Goal: Information Seeking & Learning: Learn about a topic

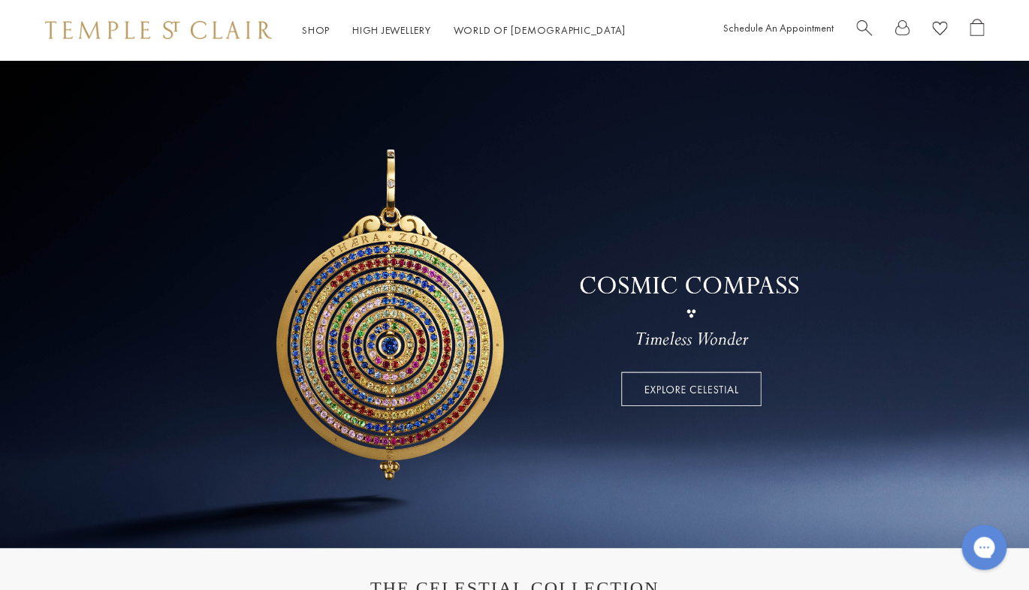
click at [632, 275] on link at bounding box center [514, 304] width 1029 height 488
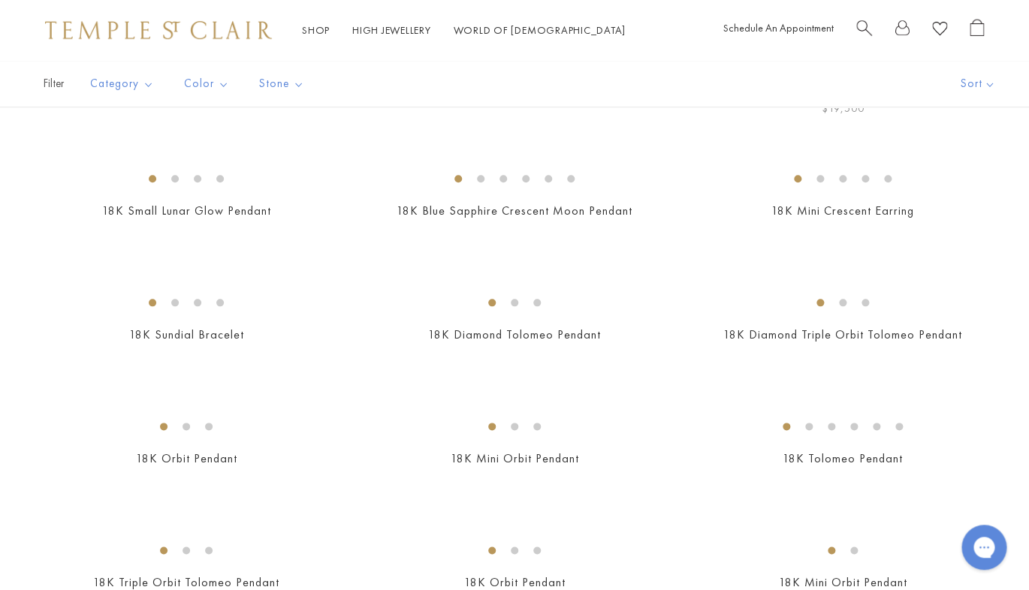
scroll to position [411, 0]
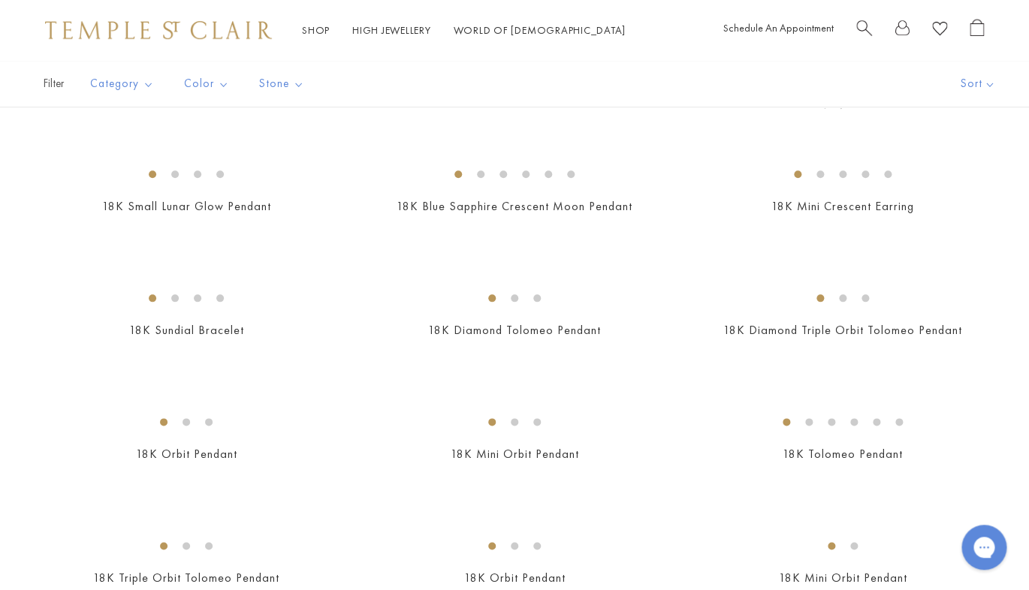
click at [0, 0] on img at bounding box center [0, 0] width 0 height 0
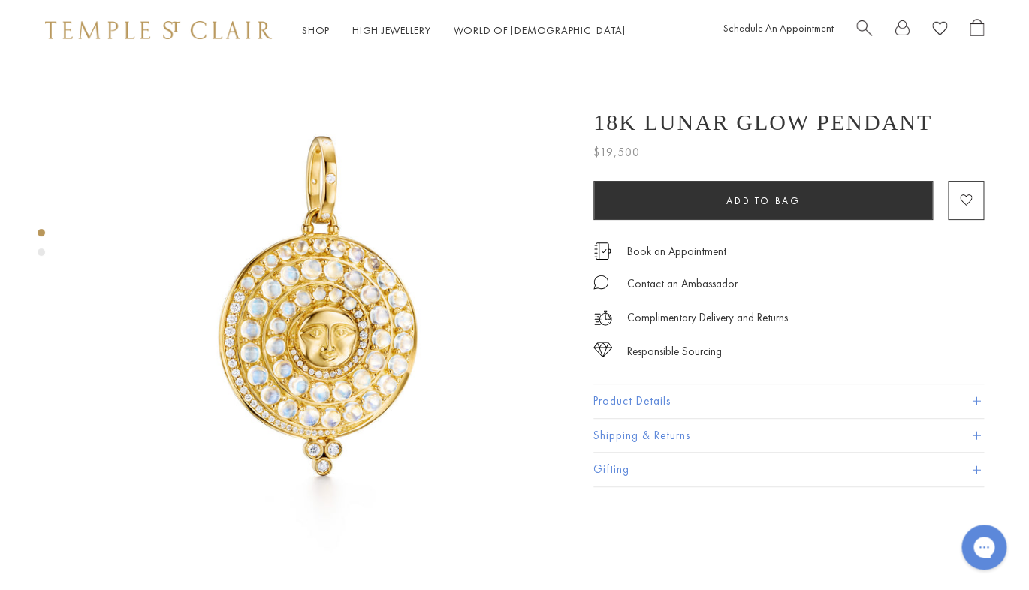
click at [976, 399] on span at bounding box center [975, 401] width 8 height 8
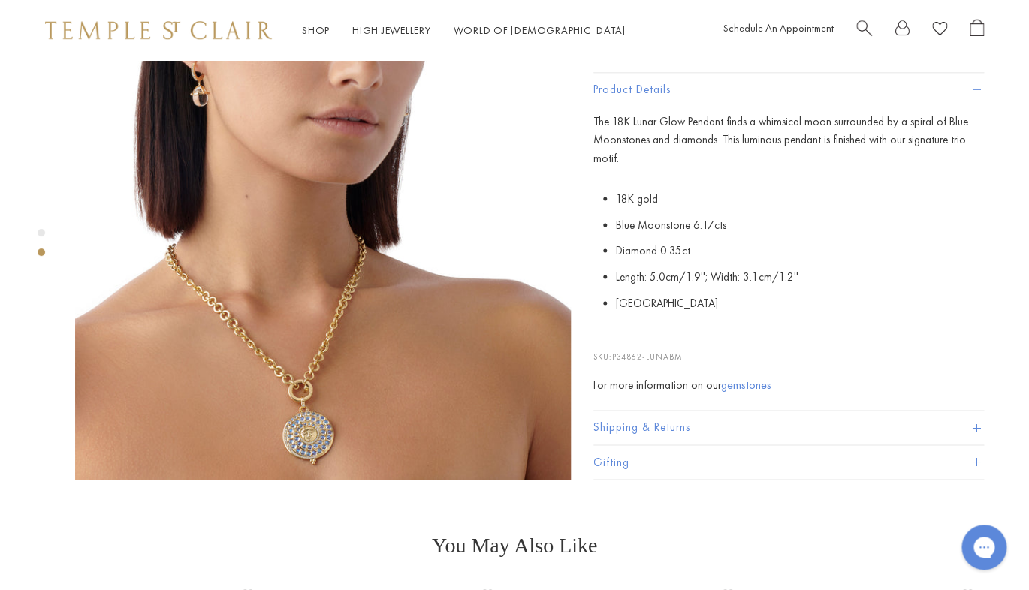
scroll to position [595, 0]
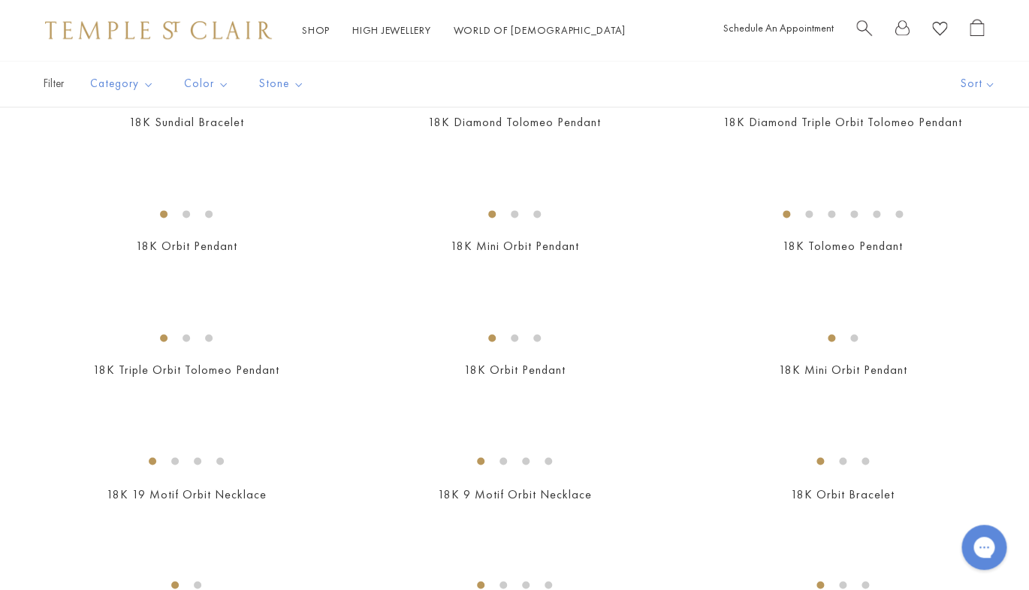
scroll to position [622, 0]
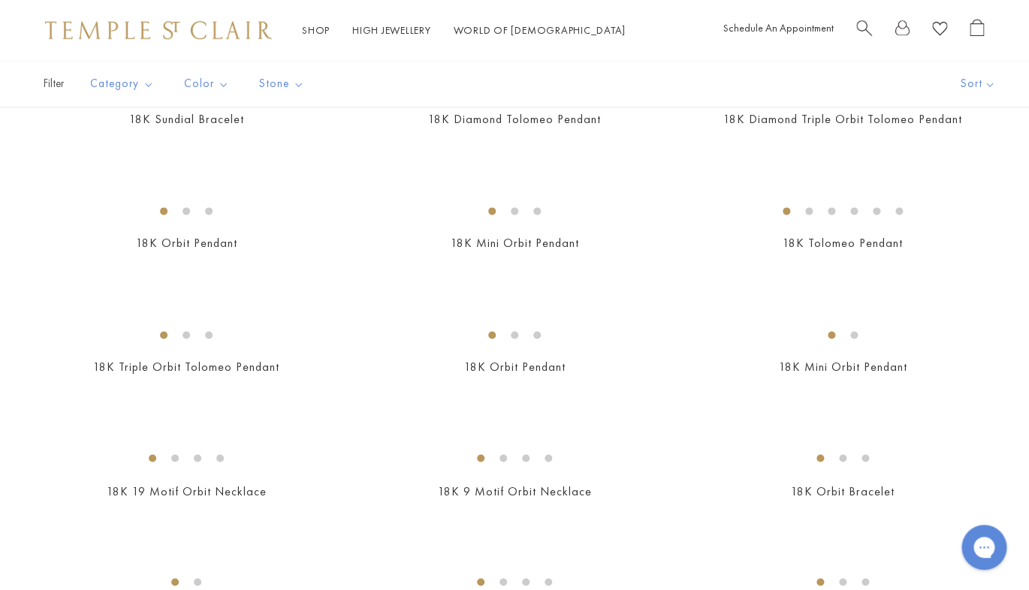
click at [0, 0] on img at bounding box center [0, 0] width 0 height 0
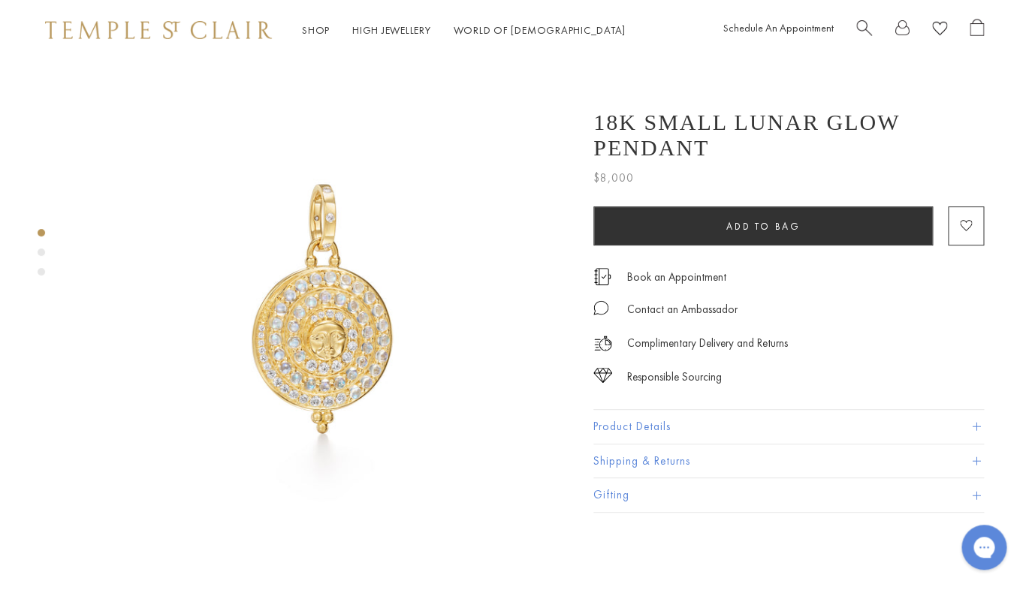
click at [976, 429] on span at bounding box center [975, 427] width 8 height 8
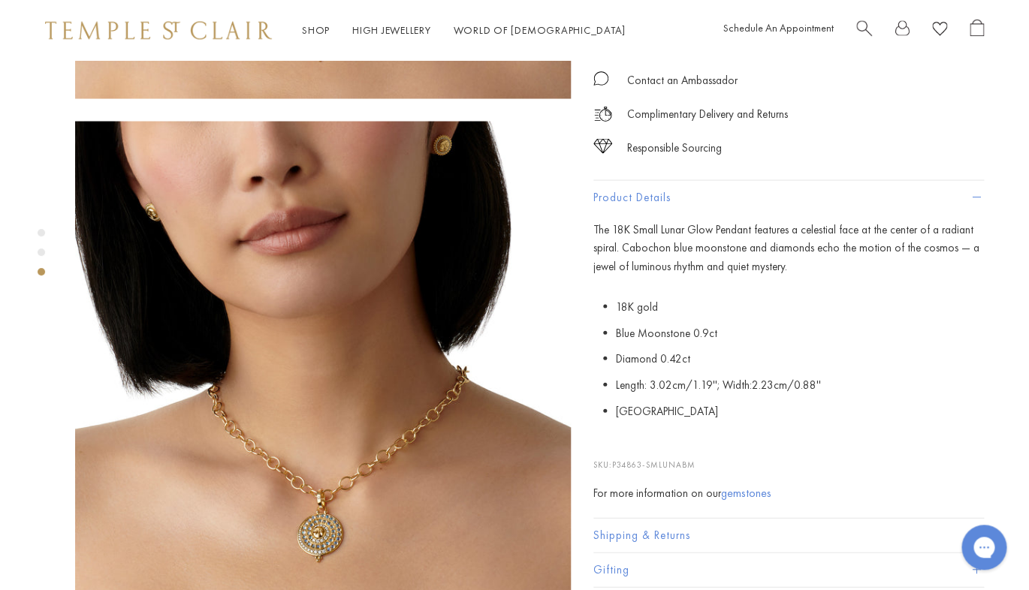
scroll to position [986, 0]
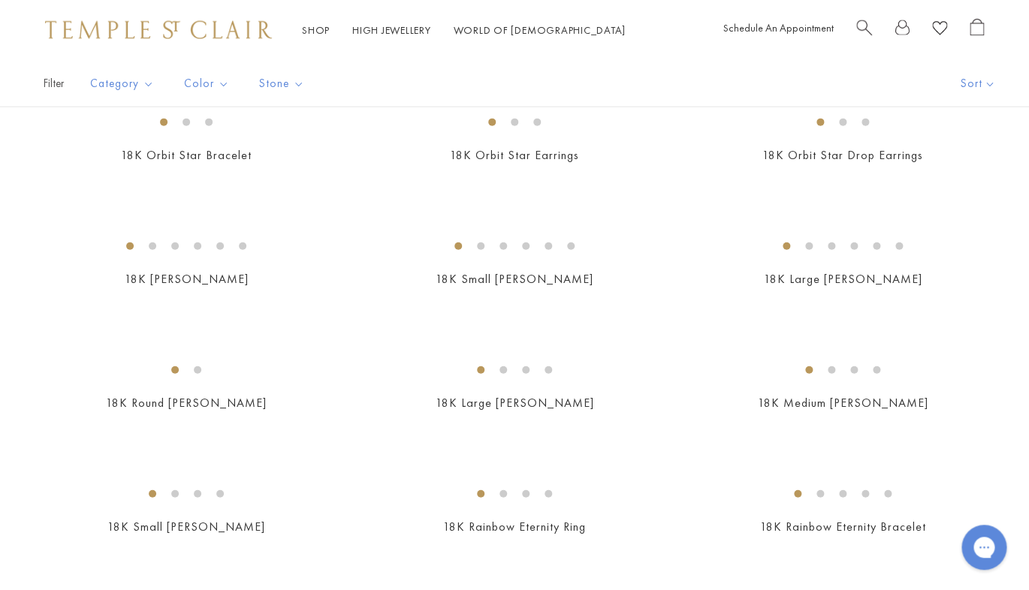
scroll to position [1188, 0]
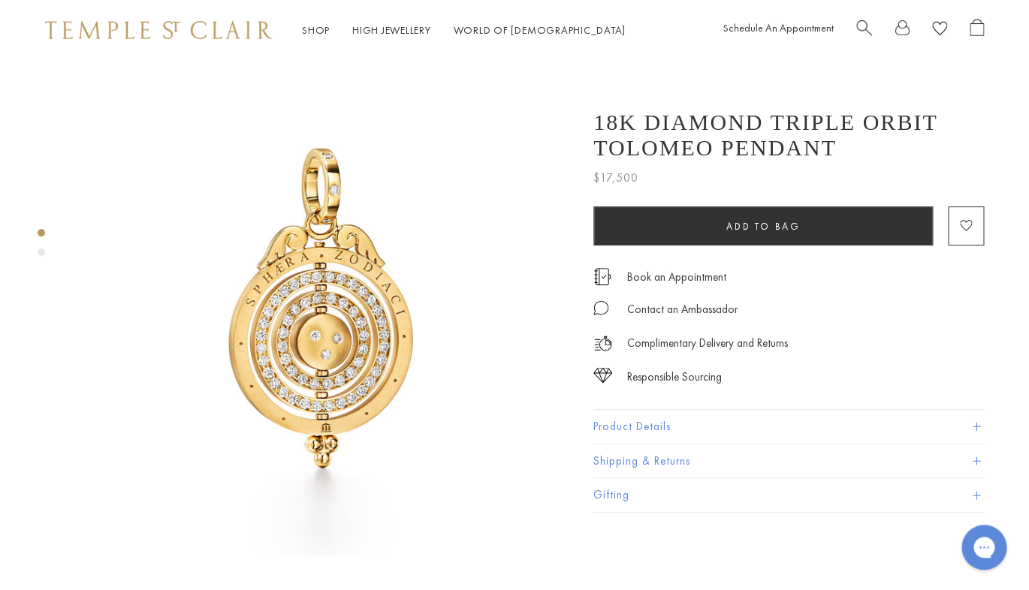
click at [977, 428] on span at bounding box center [975, 427] width 8 height 8
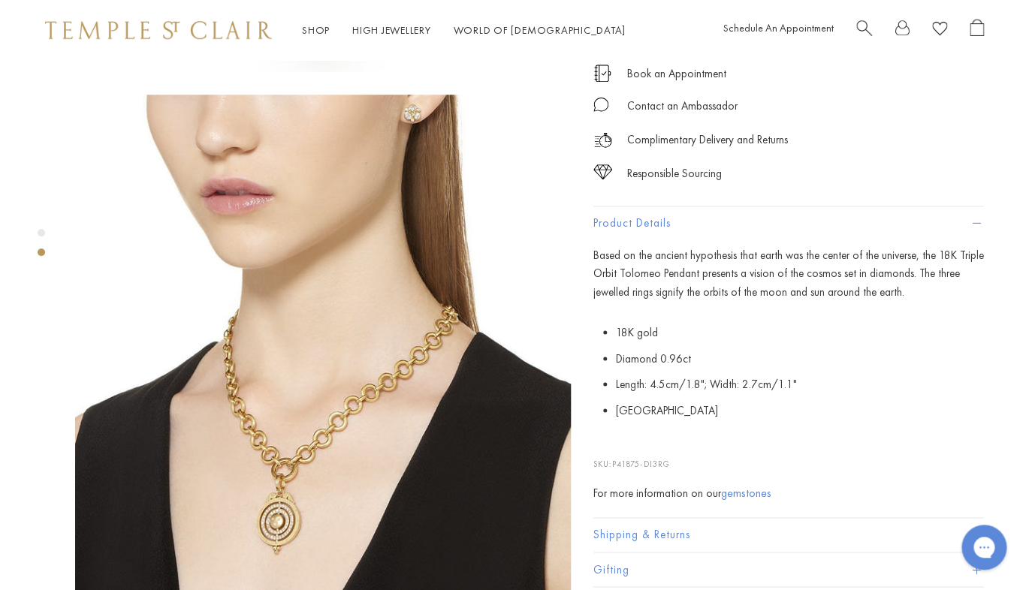
scroll to position [484, 0]
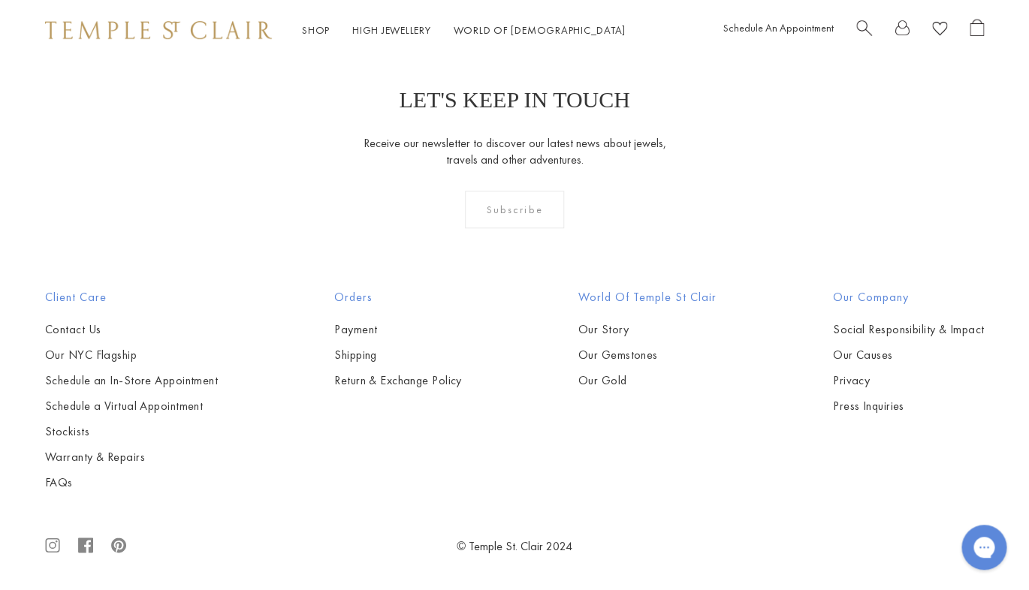
scroll to position [5493, 0]
click at [0, 0] on img at bounding box center [0, 0] width 0 height 0
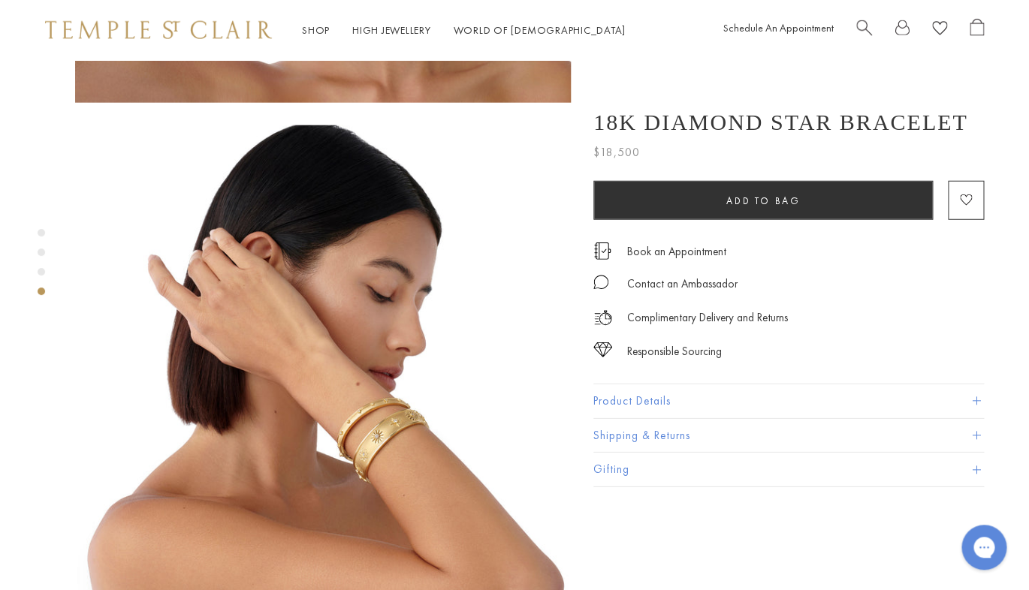
scroll to position [1327, 0]
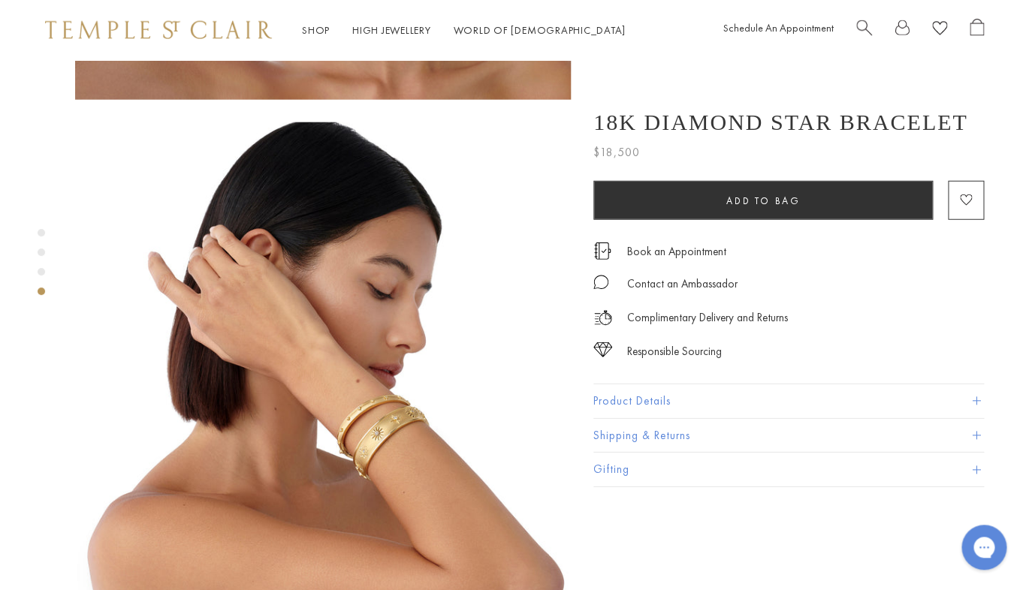
click at [348, 366] on img at bounding box center [322, 369] width 495 height 495
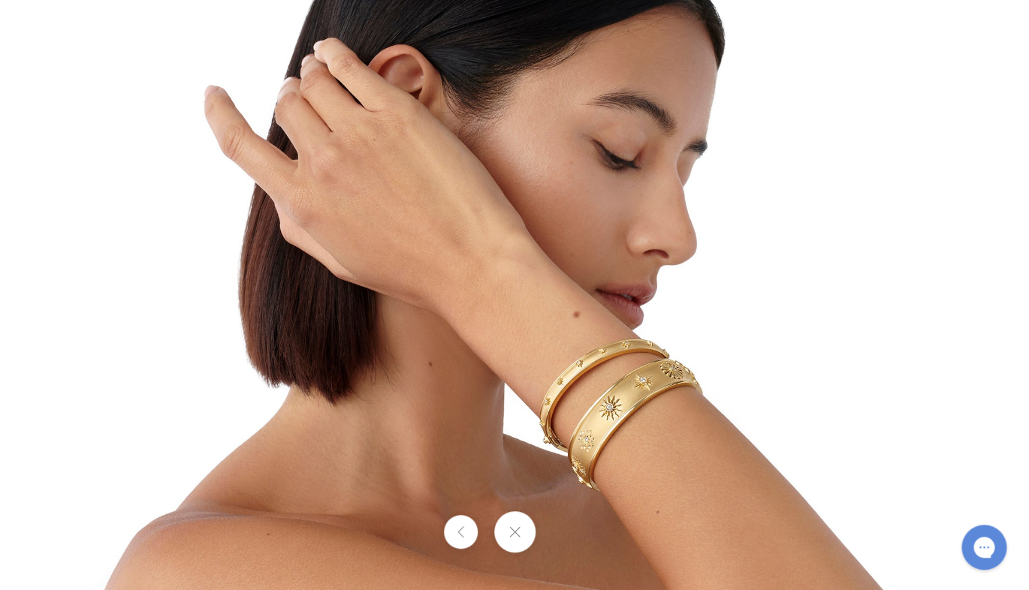
click at [599, 409] on img at bounding box center [514, 295] width 878 height 878
